Goal: Task Accomplishment & Management: Complete application form

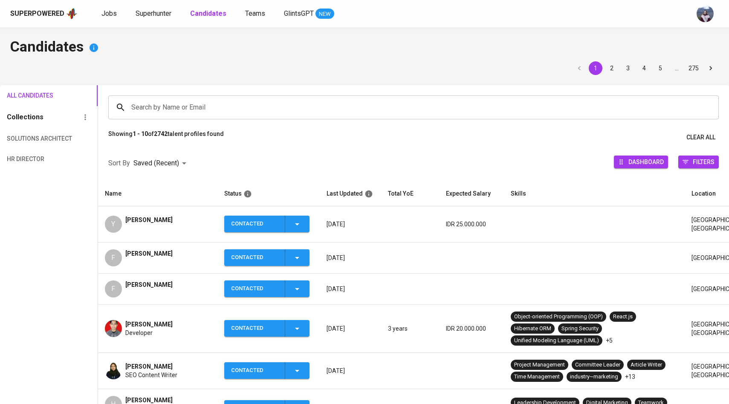
click at [151, 13] on span "Superhunter" at bounding box center [154, 13] width 36 height 8
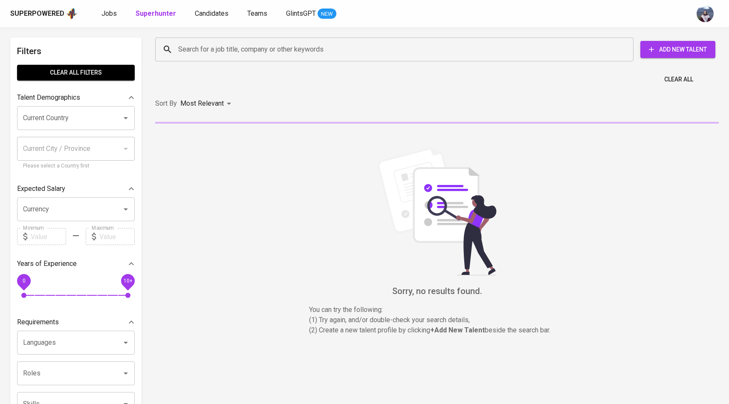
click at [207, 49] on input "Search for a job title, company or other keywords" at bounding box center [396, 49] width 441 height 16
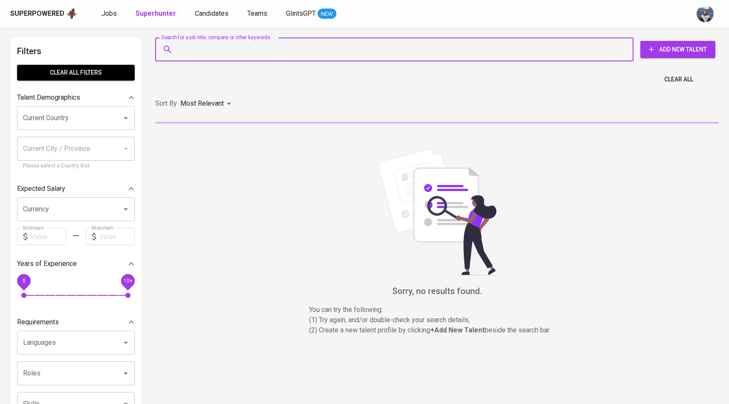
paste input "[EMAIL_ADDRESS][DOMAIN_NAME]"
type input "[EMAIL_ADDRESS][DOMAIN_NAME]"
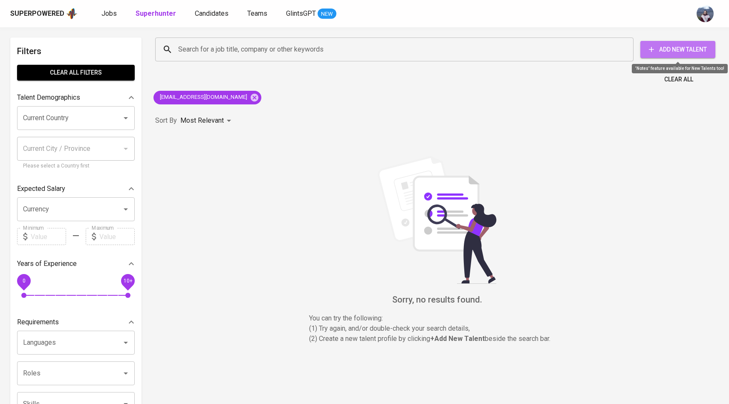
click at [676, 46] on span "Add New Talent" at bounding box center [677, 49] width 61 height 11
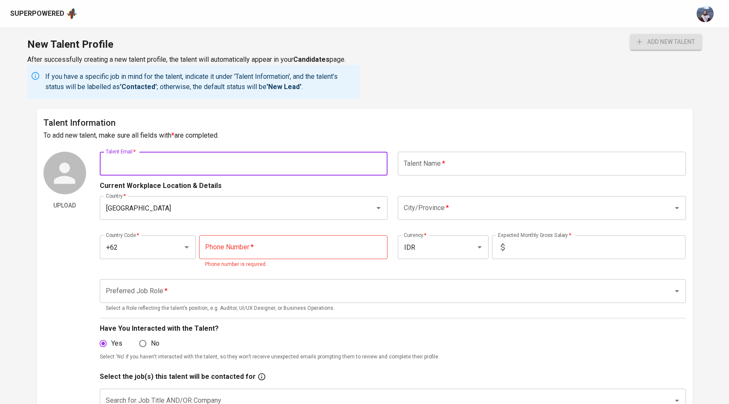
click at [258, 163] on input "text" at bounding box center [244, 164] width 288 height 24
paste input "[EMAIL_ADDRESS][DOMAIN_NAME]"
type input "[EMAIL_ADDRESS][DOMAIN_NAME]"
click at [448, 174] on input "text" at bounding box center [542, 164] width 288 height 24
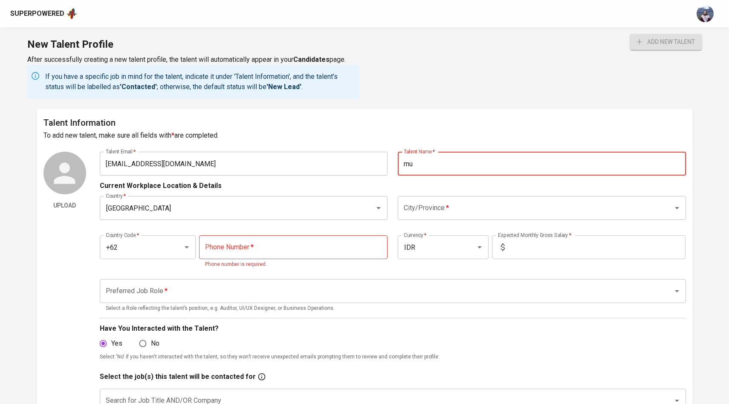
type input "m"
type input "[PERSON_NAME]"
click at [439, 185] on div "Current Workplace Location & Details" at bounding box center [393, 183] width 586 height 15
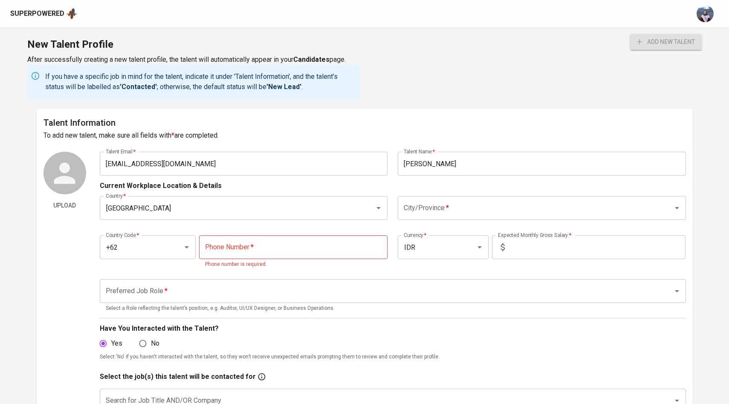
click at [401, 214] on div "City/Province *" at bounding box center [542, 208] width 288 height 24
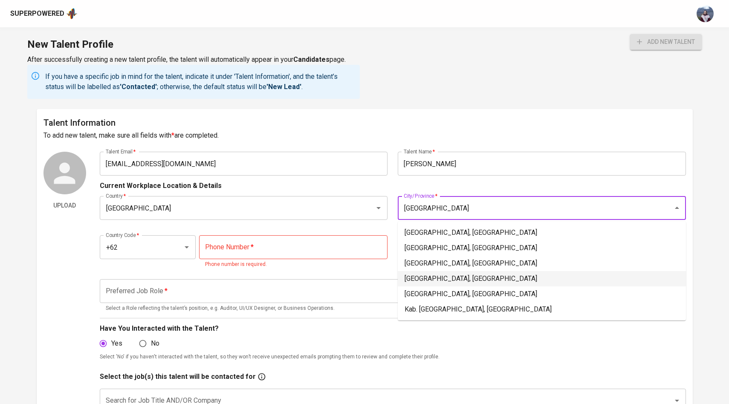
click at [447, 276] on li "[GEOGRAPHIC_DATA], [GEOGRAPHIC_DATA]" at bounding box center [542, 278] width 288 height 15
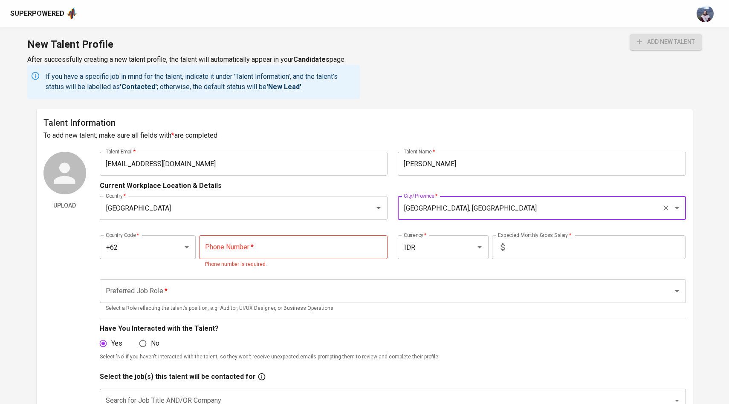
type input "[GEOGRAPHIC_DATA], [GEOGRAPHIC_DATA]"
click at [348, 244] on input "tel" at bounding box center [293, 247] width 189 height 24
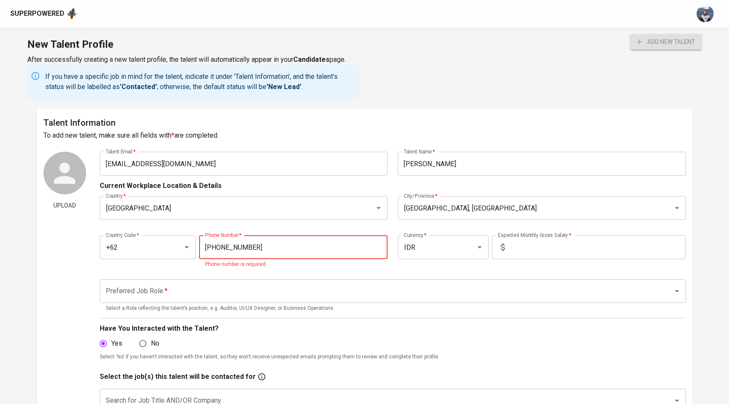
type input "[PHONE_NUMBER]"
click at [524, 247] on input "text" at bounding box center [596, 247] width 177 height 24
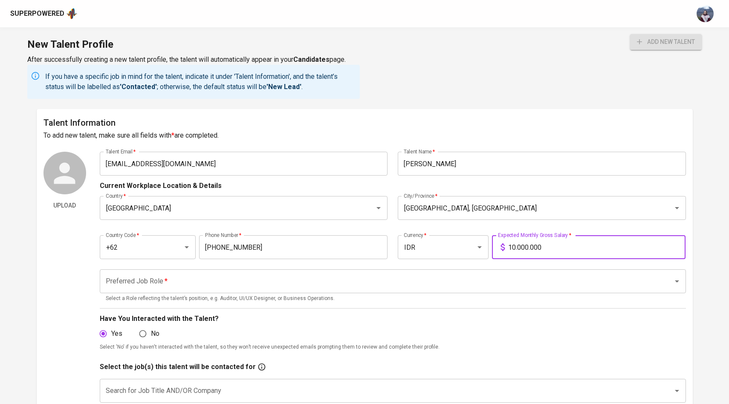
type input "10.000.000"
click at [444, 287] on input "Preferred Job Role   *" at bounding box center [381, 281] width 555 height 16
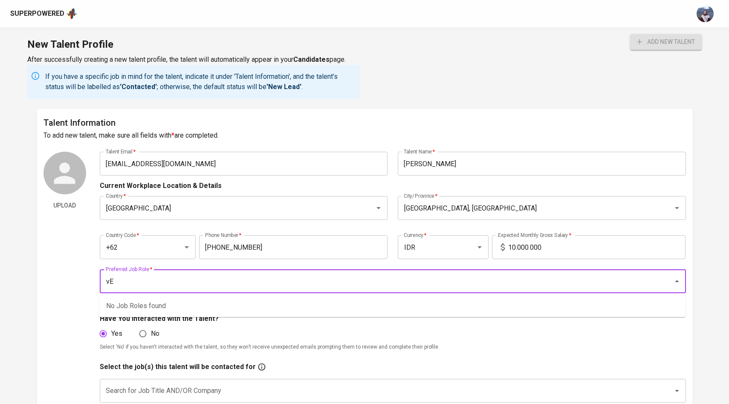
type input "v"
drag, startPoint x: 160, startPoint y: 280, endPoint x: 100, endPoint y: 280, distance: 60.1
click at [100, 280] on div "Vendor [DEMOGRAPHIC_DATA] Preferred Job Role *" at bounding box center [393, 282] width 586 height 24
type input ";"
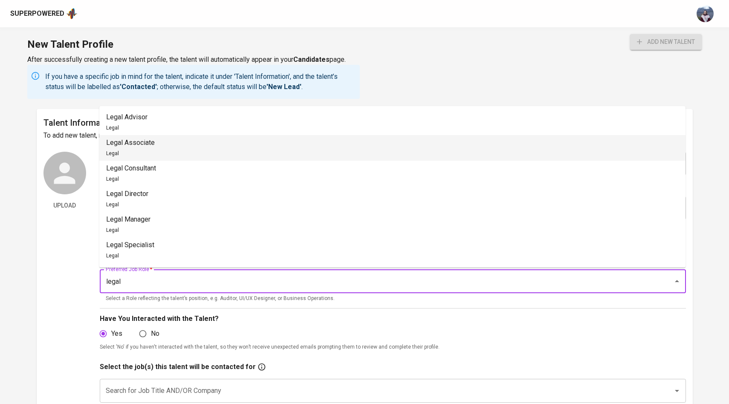
click at [146, 143] on p "Legal Associate" at bounding box center [130, 143] width 49 height 10
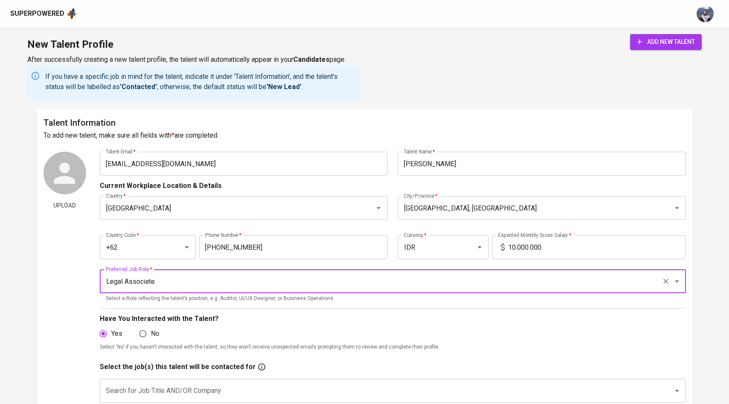
type input "Legal Associate"
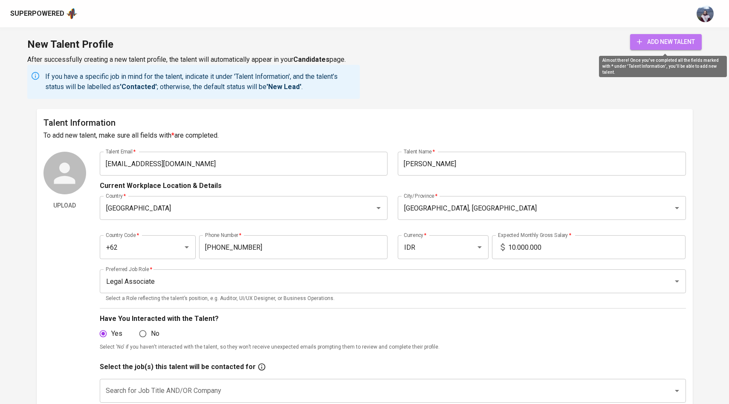
click at [643, 47] on button "add new talent" at bounding box center [666, 42] width 72 height 16
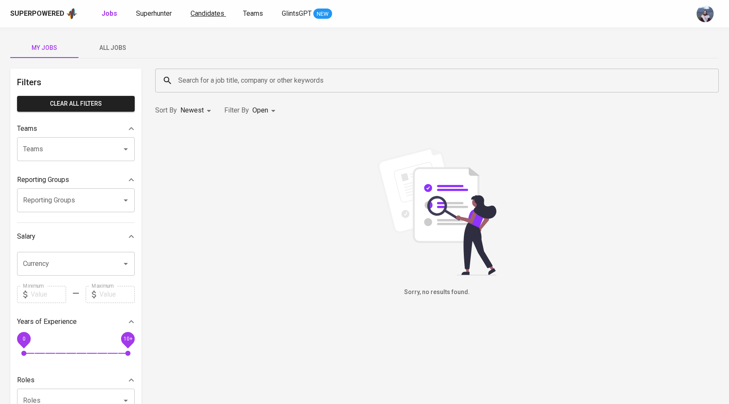
click at [191, 12] on span "Candidates" at bounding box center [208, 13] width 34 height 8
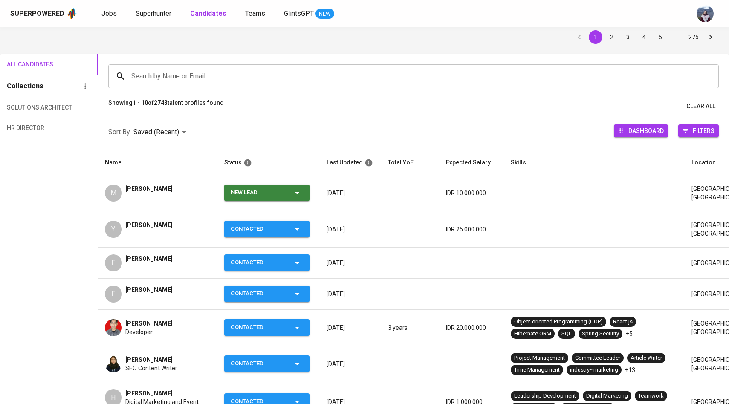
scroll to position [38, 0]
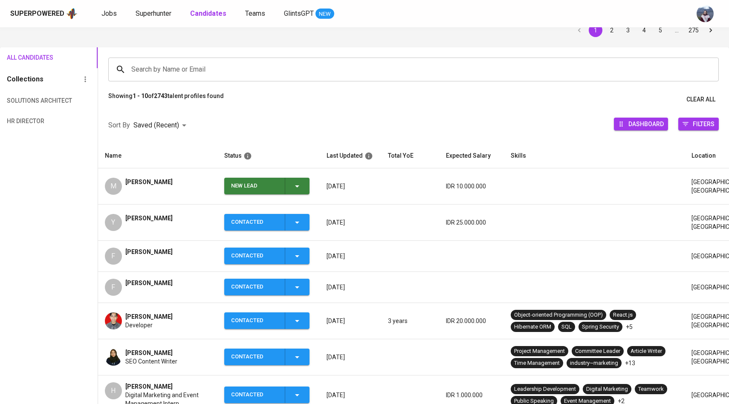
click at [297, 193] on div "New Lead" at bounding box center [266, 186] width 71 height 17
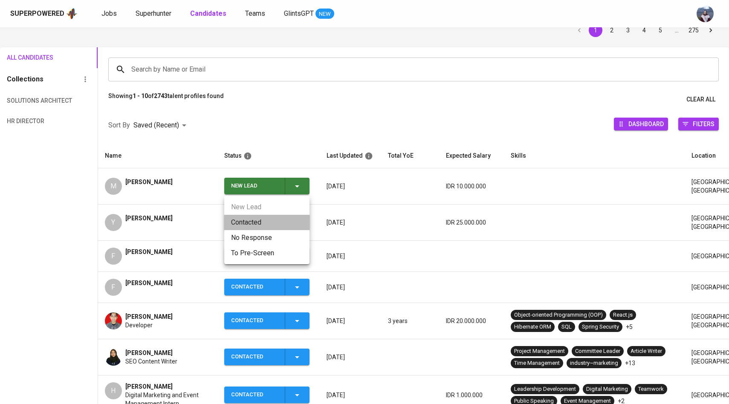
click at [243, 221] on li "Contacted" at bounding box center [266, 222] width 85 height 15
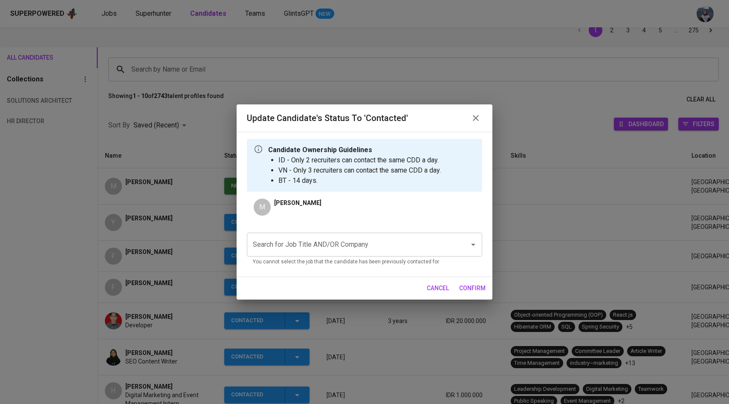
click at [288, 242] on input "Search for Job Title AND/OR Company" at bounding box center [353, 245] width 204 height 16
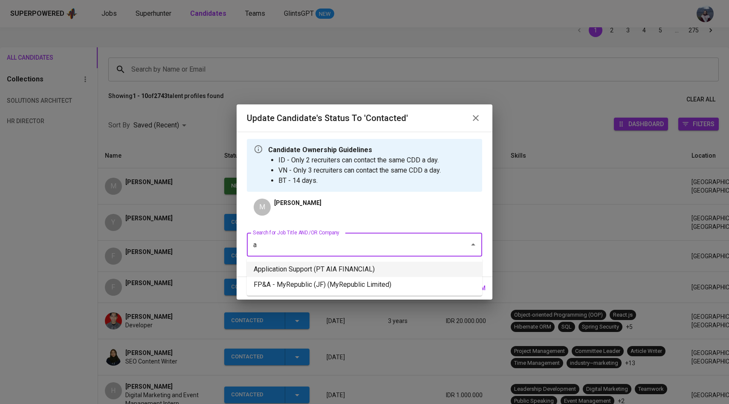
click at [290, 269] on li "Application Support (PT AIA FINANCIAL)" at bounding box center [364, 269] width 235 height 15
type input "a"
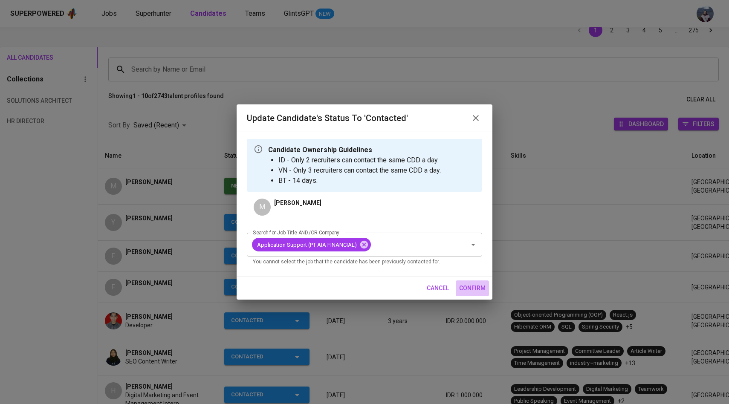
click at [470, 286] on span "confirm" at bounding box center [472, 288] width 26 height 11
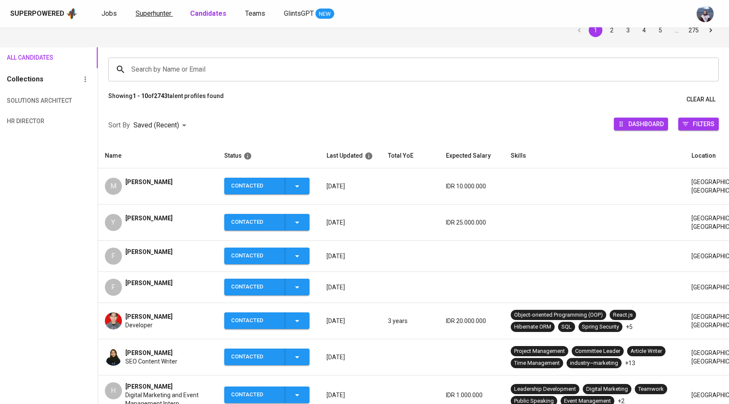
click at [156, 17] on span "Superhunter" at bounding box center [154, 13] width 36 height 8
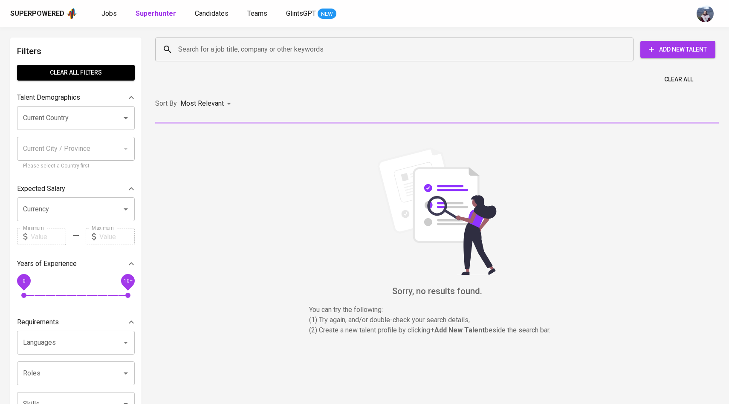
click at [197, 36] on div "Search for a job title, company or other keywords Search for a job title, compa…" at bounding box center [436, 49] width 564 height 27
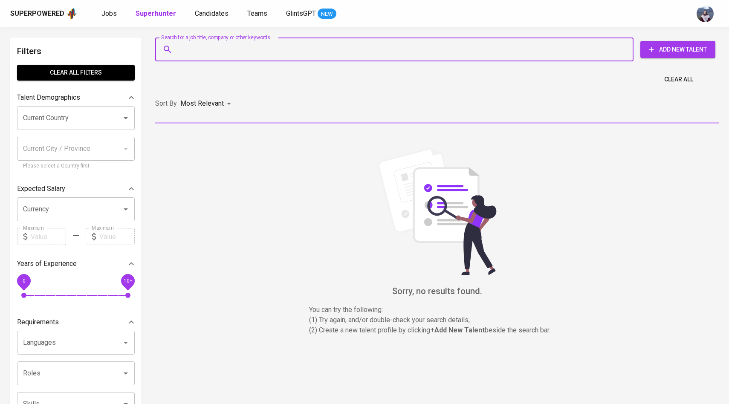
click at [196, 49] on input "Search for a job title, company or other keywords" at bounding box center [396, 49] width 441 height 16
paste input "naufallzuriadie@gmail.com"
type input "naufallzuriadie@gmail.com"
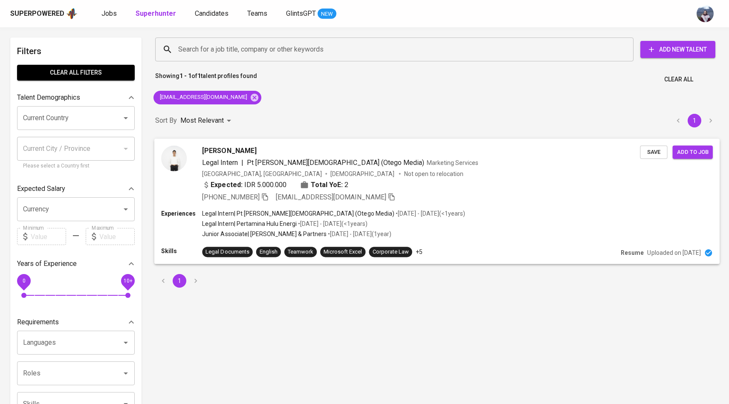
click at [181, 155] on img at bounding box center [174, 158] width 26 height 26
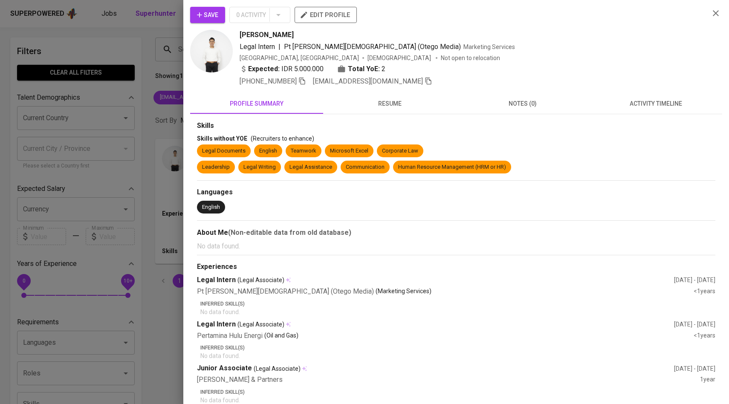
click at [669, 124] on div "Skills" at bounding box center [456, 126] width 519 height 10
click at [669, 113] on button "activity timeline" at bounding box center [655, 103] width 133 height 20
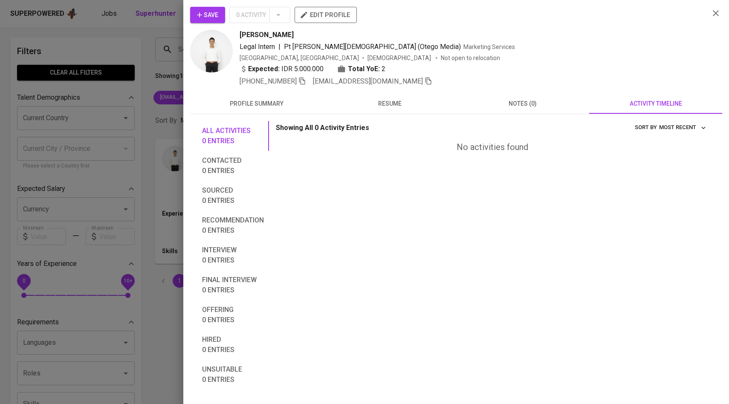
click at [198, 17] on icon "button" at bounding box center [199, 15] width 9 height 9
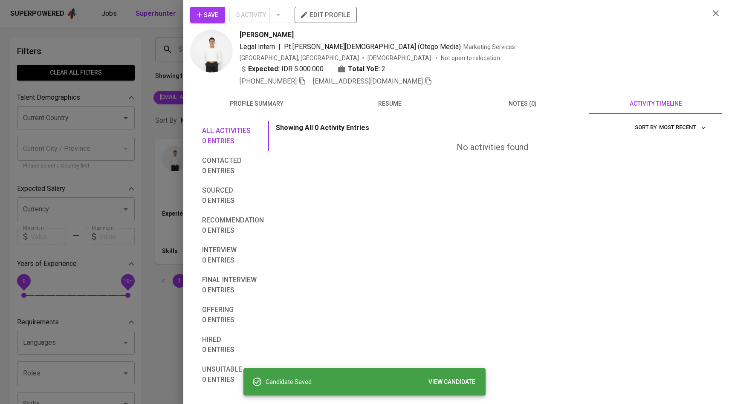
click at [130, 92] on div at bounding box center [364, 202] width 729 height 404
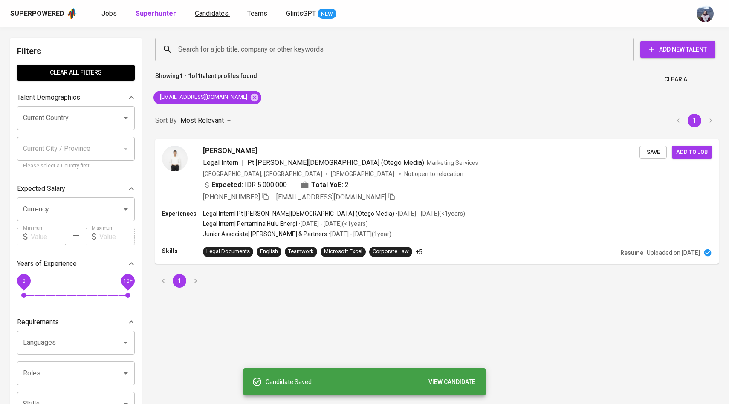
click at [215, 18] on link "Candidates" at bounding box center [212, 14] width 35 height 11
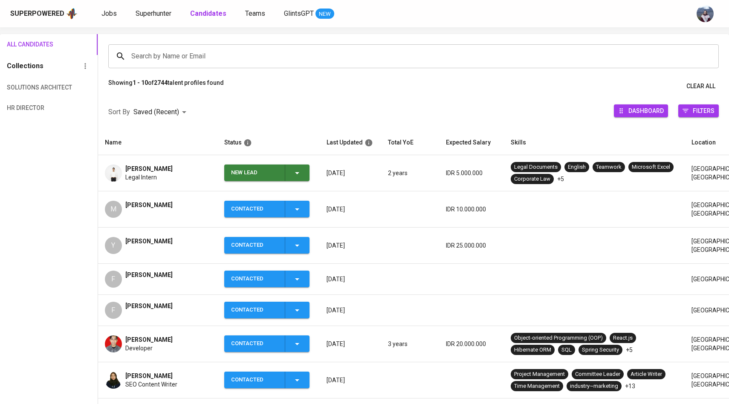
scroll to position [55, 0]
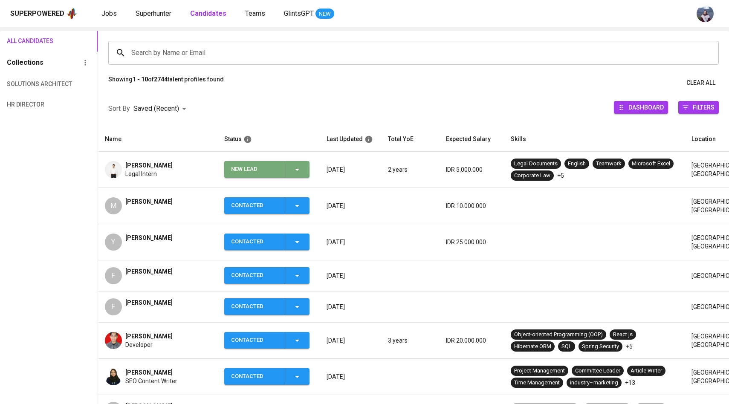
click at [299, 168] on icon "button" at bounding box center [297, 170] width 10 height 10
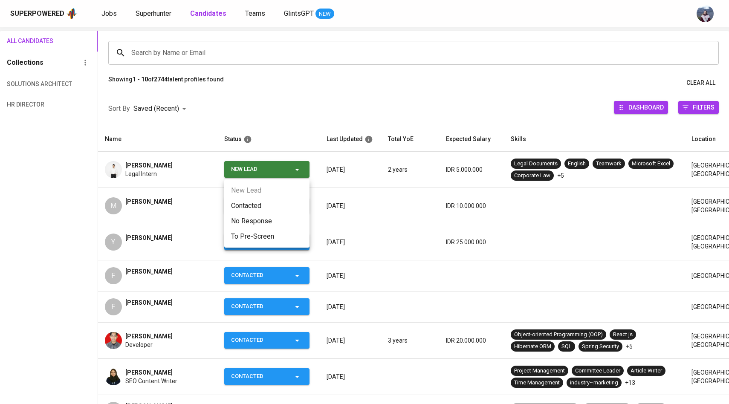
click at [258, 209] on li "Contacted" at bounding box center [266, 205] width 85 height 15
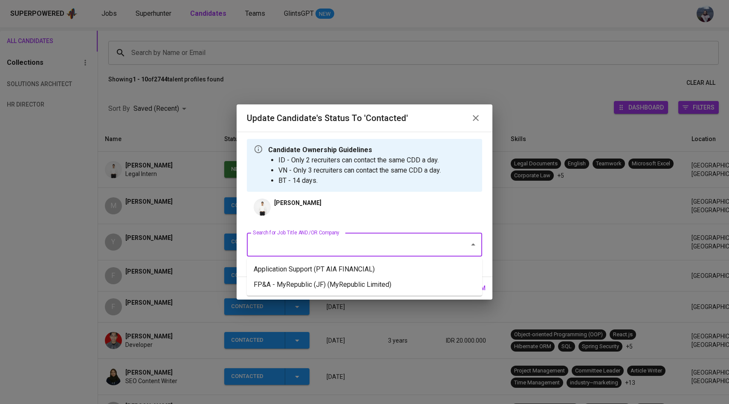
click at [287, 251] on input "Search for Job Title AND/OR Company" at bounding box center [353, 245] width 204 height 16
click at [294, 275] on li "Application Support (PT AIA FINANCIAL)" at bounding box center [364, 269] width 235 height 15
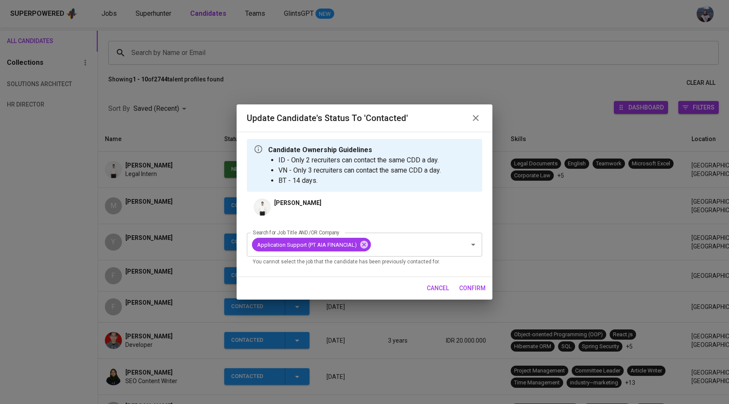
click at [473, 294] on button "confirm" at bounding box center [472, 289] width 33 height 16
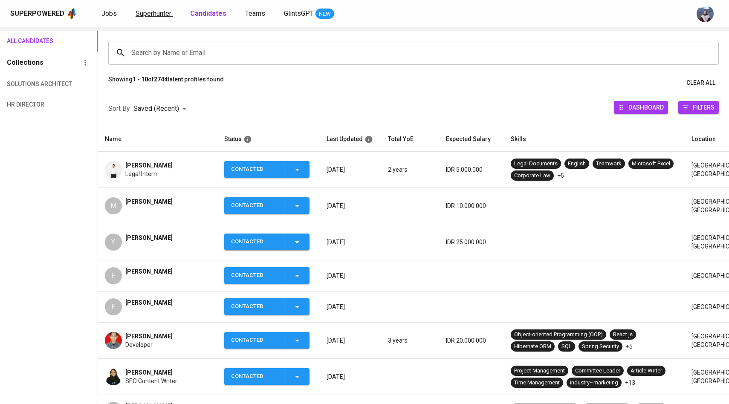
click at [155, 12] on span "Superhunter" at bounding box center [154, 13] width 36 height 8
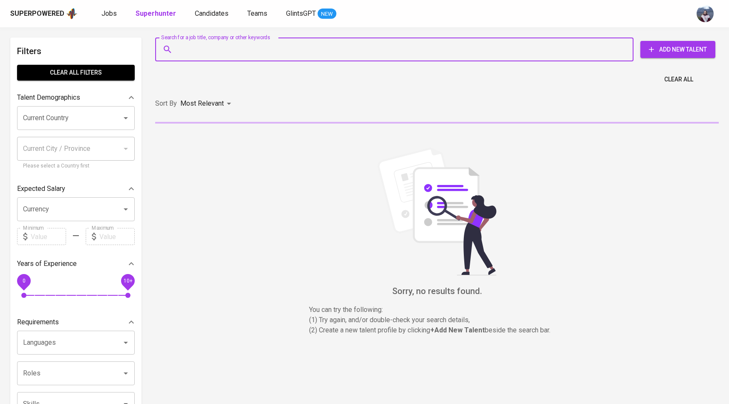
click at [205, 50] on input "Search for a job title, company or other keywords" at bounding box center [396, 49] width 441 height 16
paste input "davinreinhart@outlook.com"
type input "davinreinhart@outlook.com"
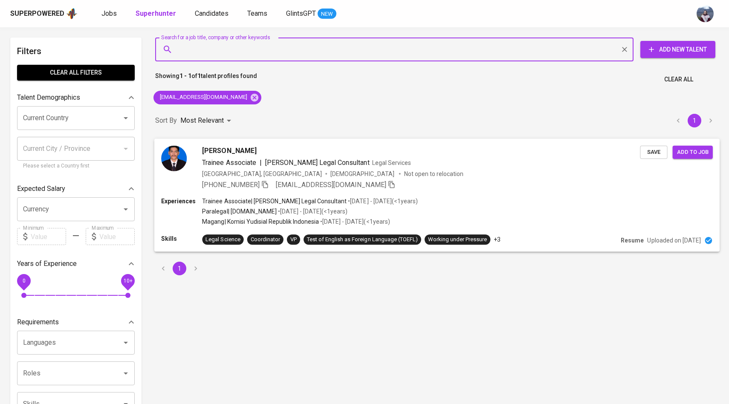
click at [178, 154] on img at bounding box center [174, 158] width 26 height 26
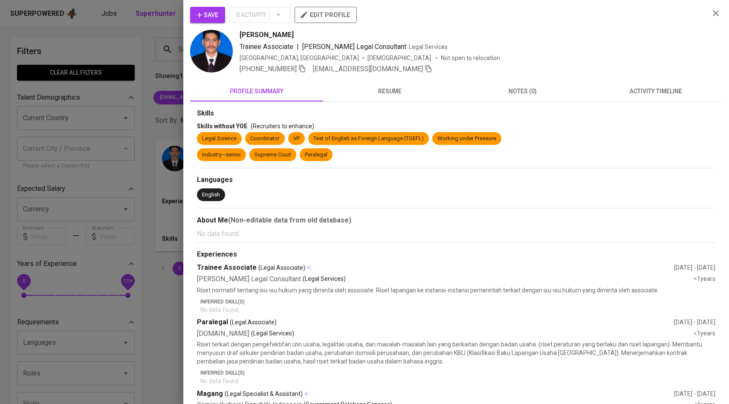
click at [633, 92] on span "activity timeline" at bounding box center [656, 91] width 123 height 11
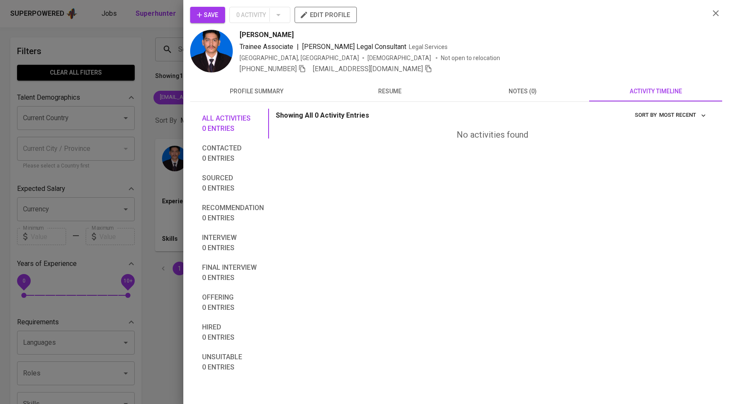
click at [211, 18] on span "Save" at bounding box center [207, 15] width 21 height 11
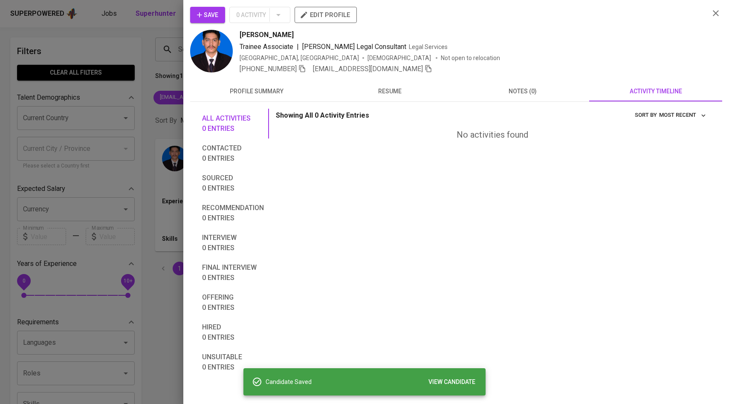
click at [145, 83] on div at bounding box center [364, 202] width 729 height 404
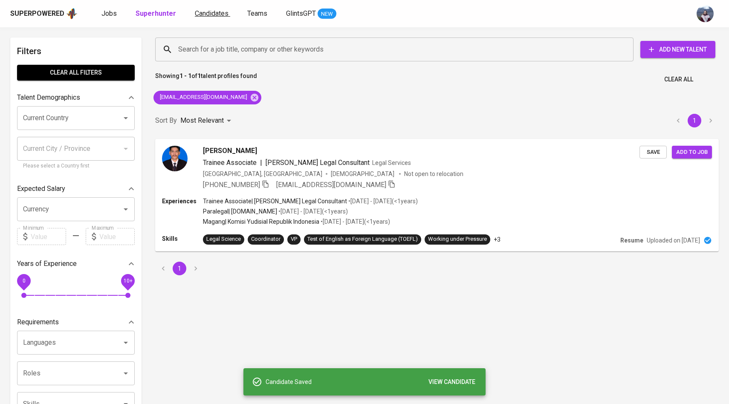
click at [200, 19] on link "Candidates" at bounding box center [212, 14] width 35 height 11
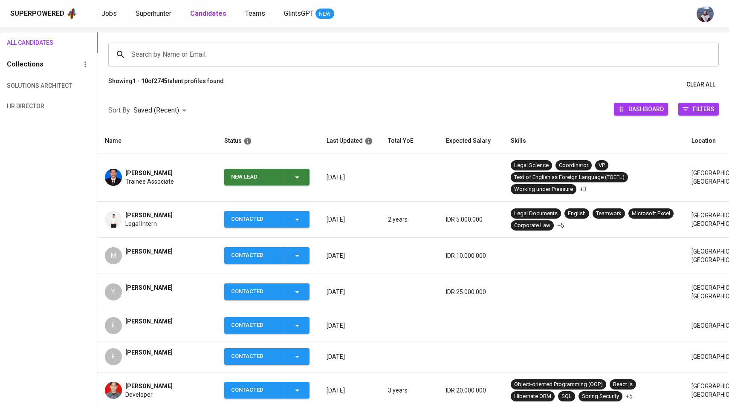
scroll to position [63, 0]
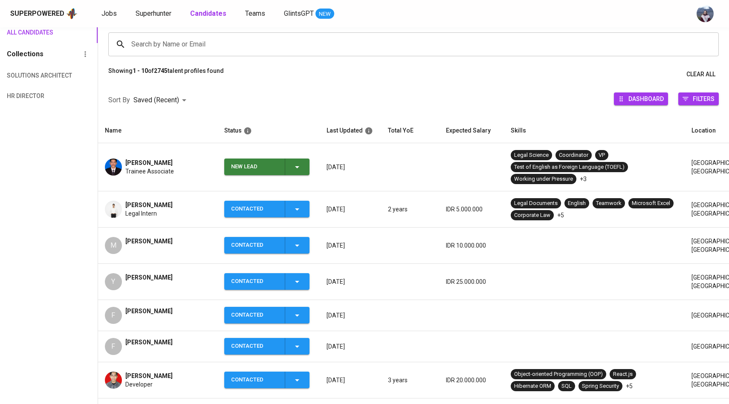
click at [310, 163] on td "New Lead" at bounding box center [269, 167] width 102 height 48
click at [299, 168] on icon "button" at bounding box center [297, 167] width 10 height 10
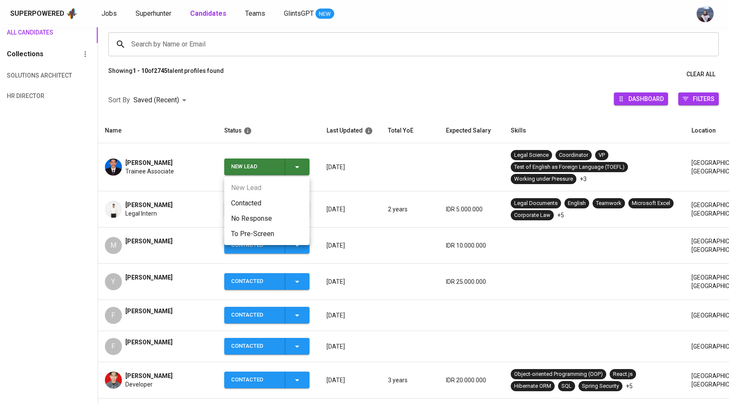
click at [267, 200] on li "Contacted" at bounding box center [266, 203] width 85 height 15
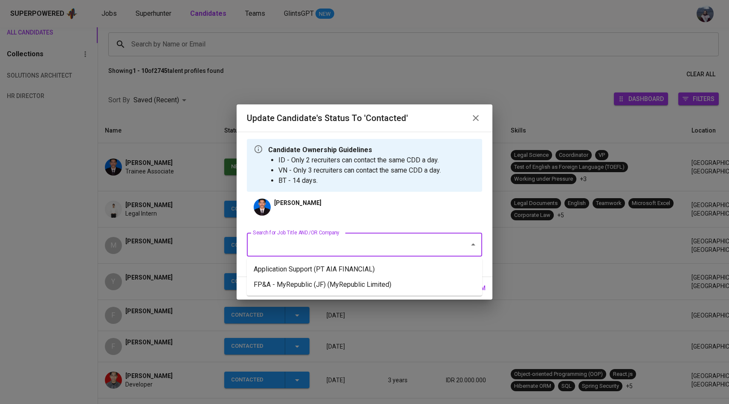
click at [296, 244] on input "Search for Job Title AND/OR Company" at bounding box center [353, 245] width 204 height 16
click at [301, 261] on ul "Application Support (PT AIA FINANCIAL) FP&A - MyRepublic (JF) (MyRepublic Limit…" at bounding box center [364, 277] width 235 height 38
click at [302, 272] on li "Application Support (PT AIA FINANCIAL)" at bounding box center [364, 269] width 235 height 15
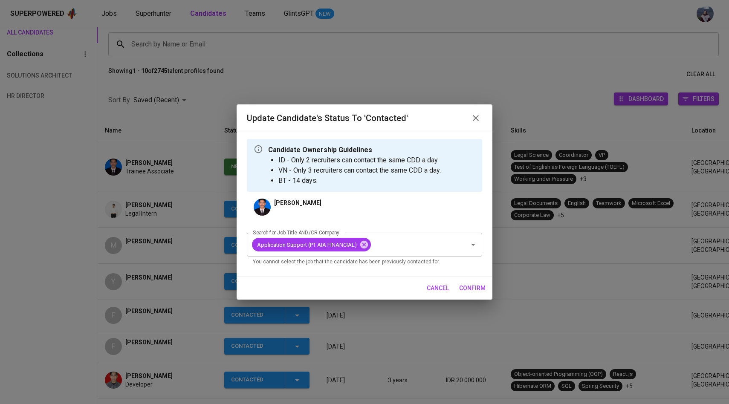
click at [465, 286] on span "confirm" at bounding box center [472, 288] width 26 height 11
